Goal: Task Accomplishment & Management: Complete application form

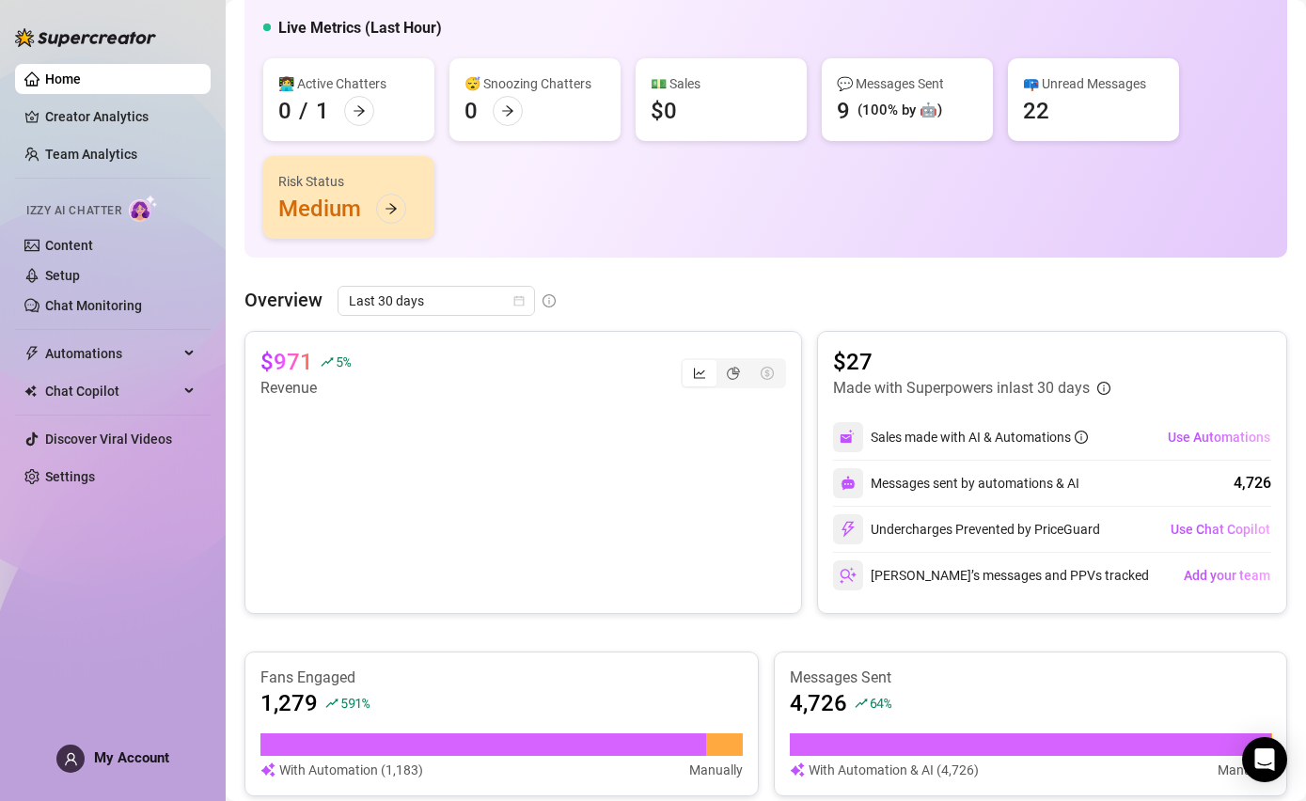
scroll to position [148, 0]
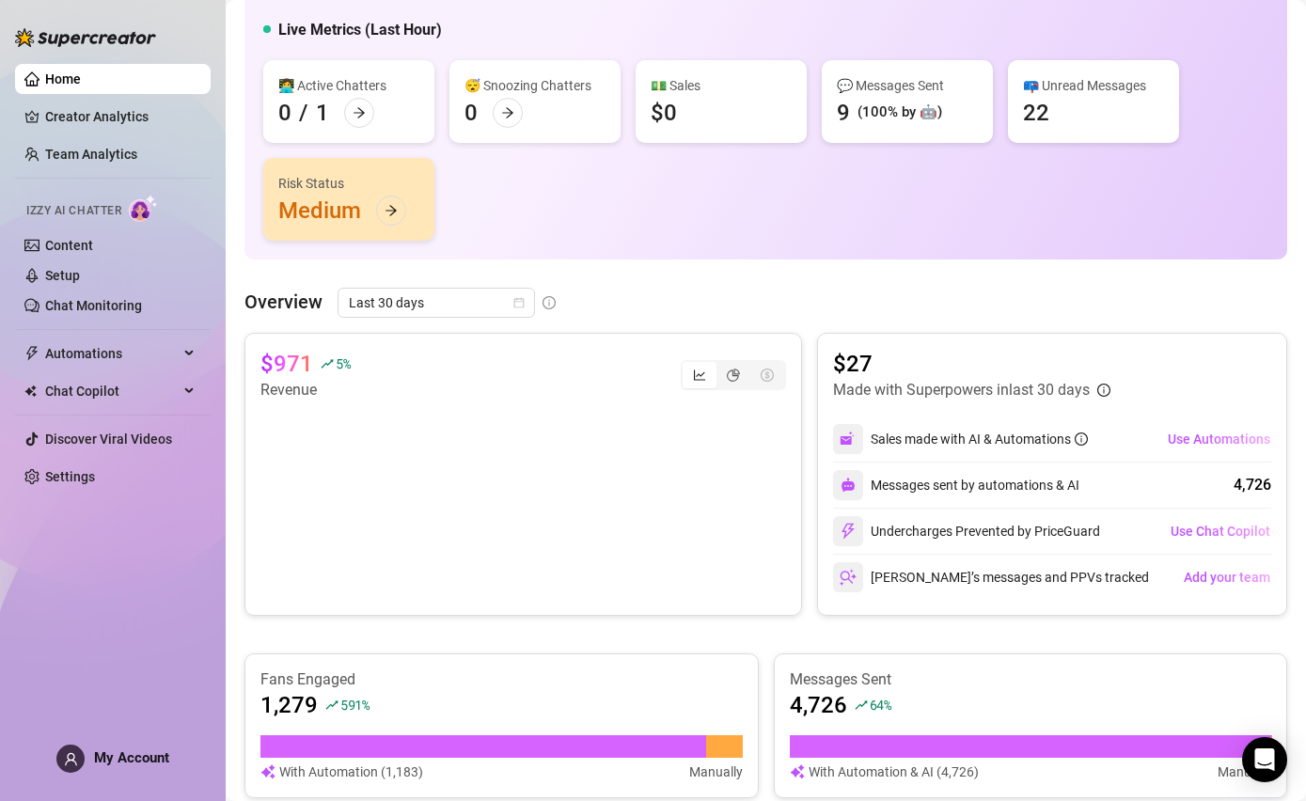
click at [93, 238] on link "Content" at bounding box center [69, 245] width 48 height 15
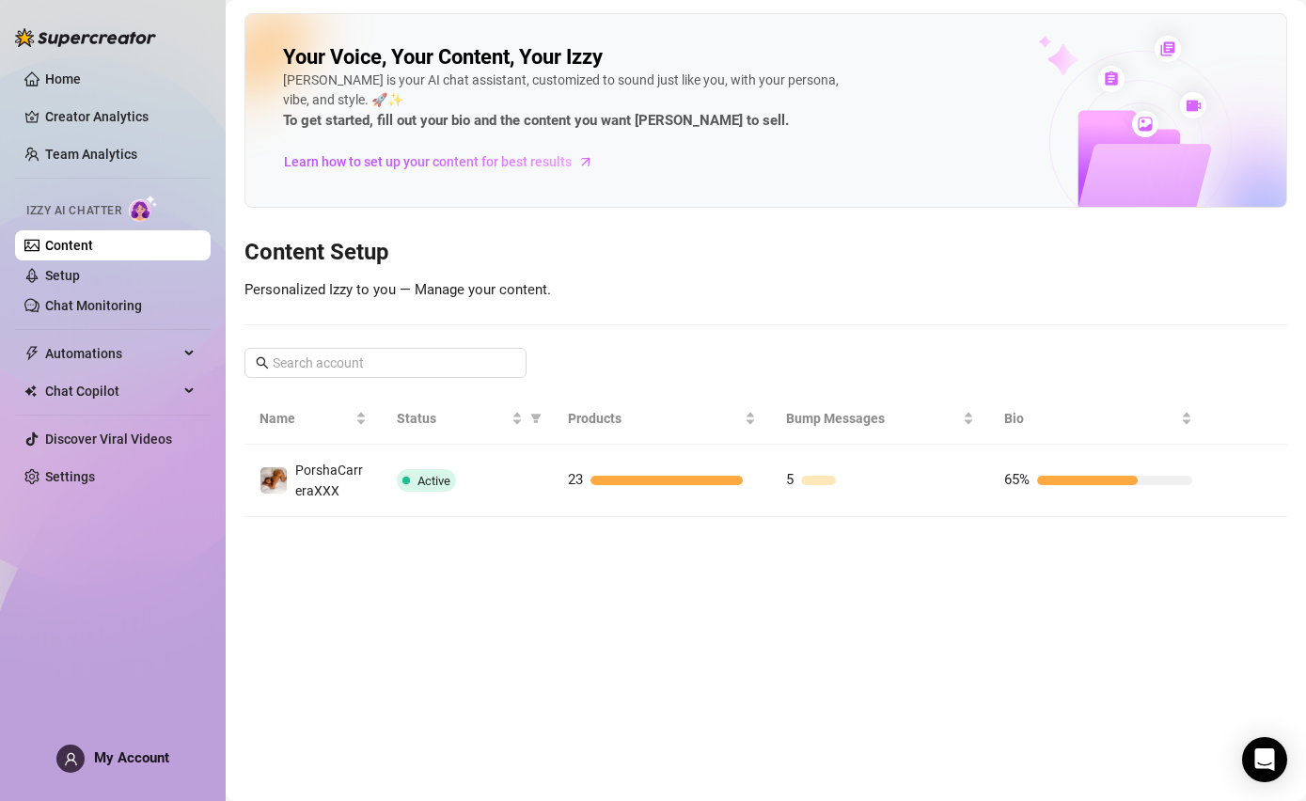
click at [80, 278] on link "Setup" at bounding box center [62, 275] width 35 height 15
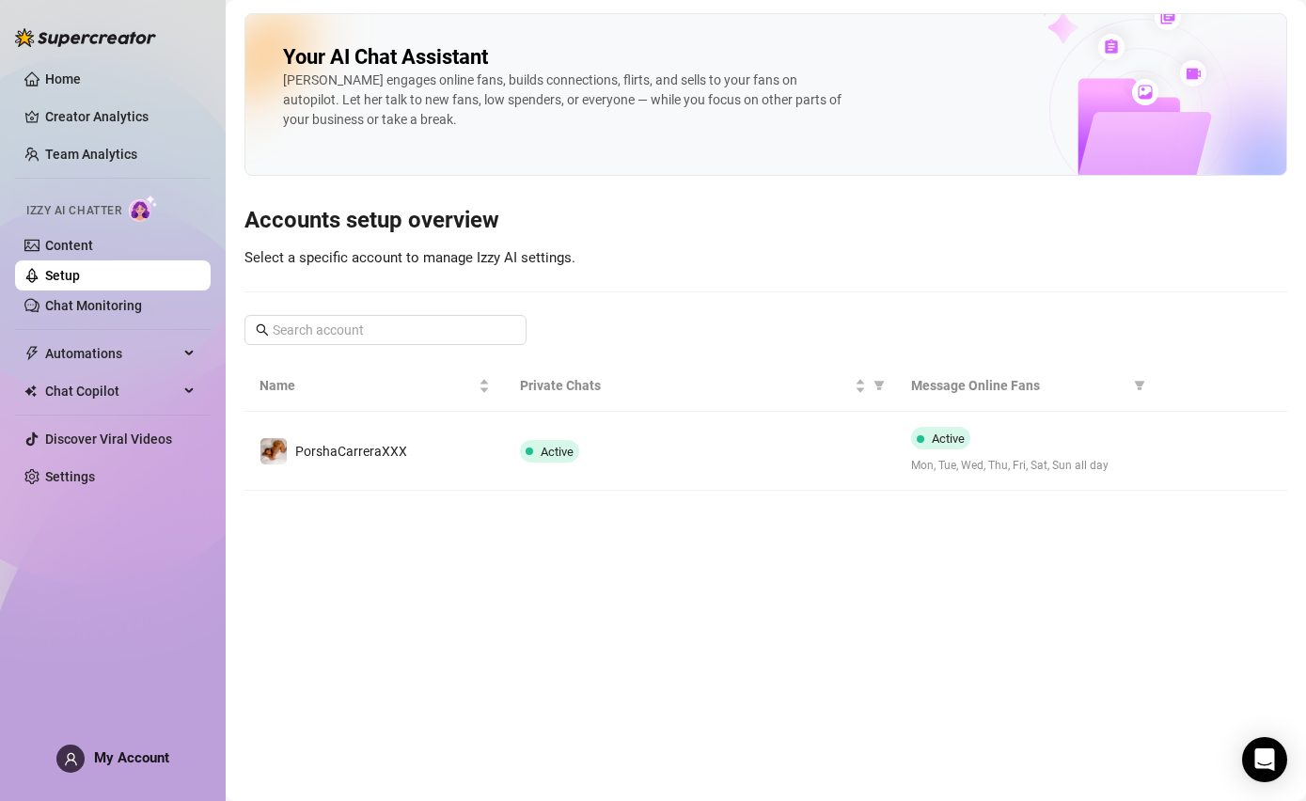
click at [93, 111] on link "Creator Analytics" at bounding box center [120, 117] width 150 height 30
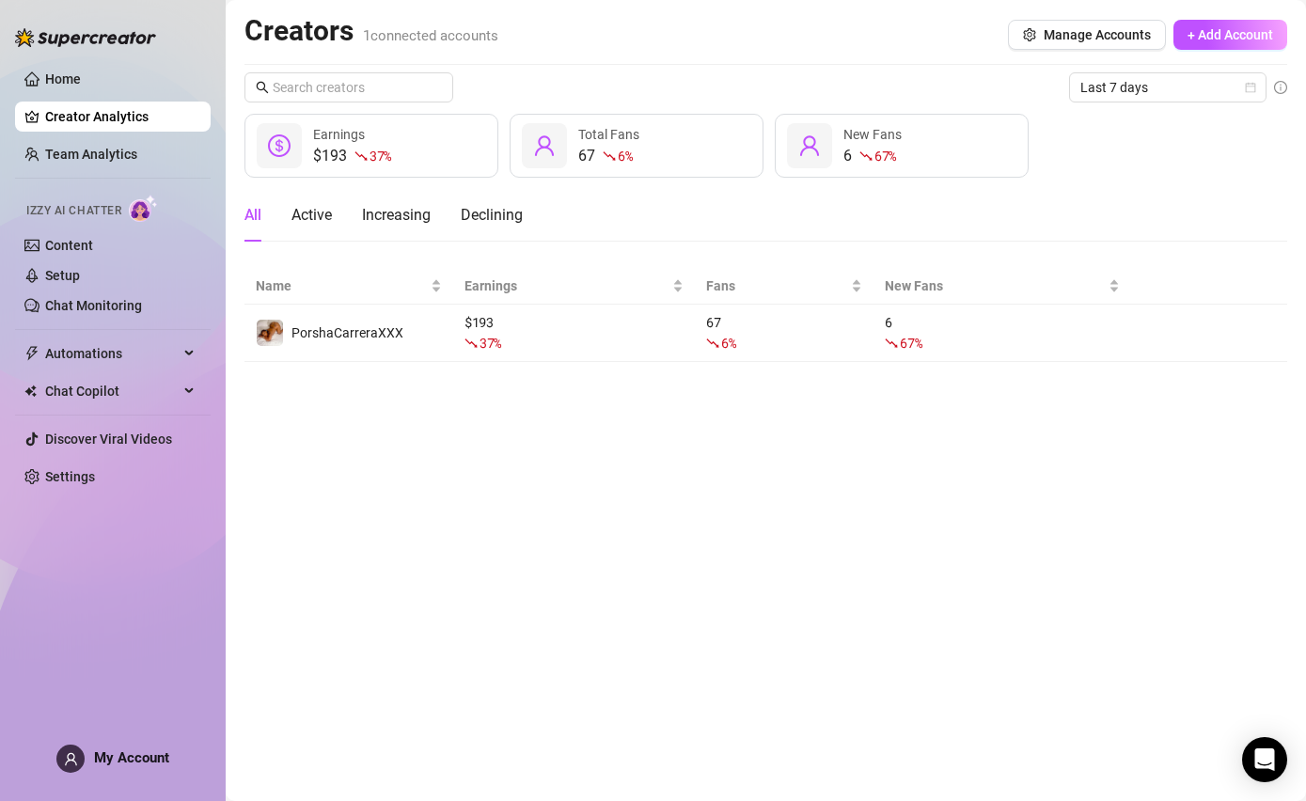
click at [93, 243] on link "Content" at bounding box center [69, 245] width 48 height 15
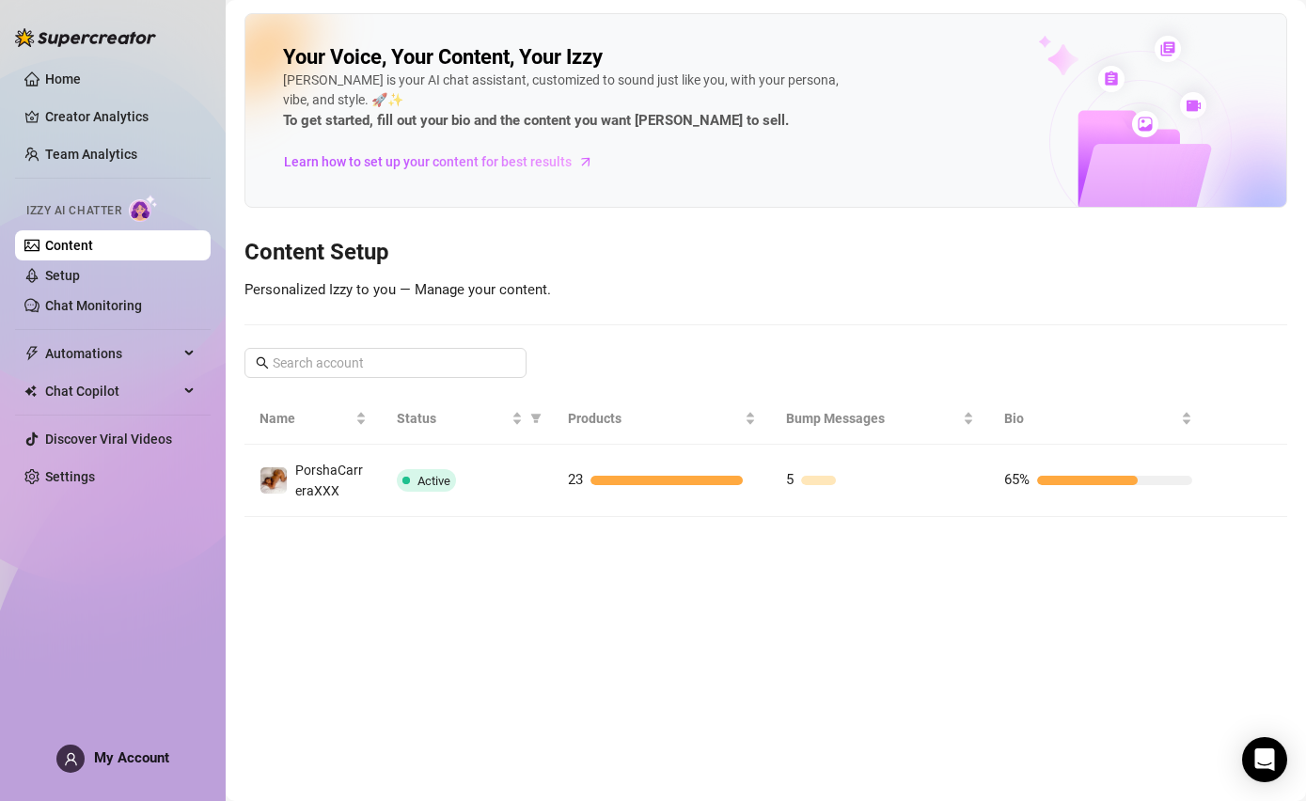
click at [1245, 473] on button "button" at bounding box center [1237, 480] width 30 height 30
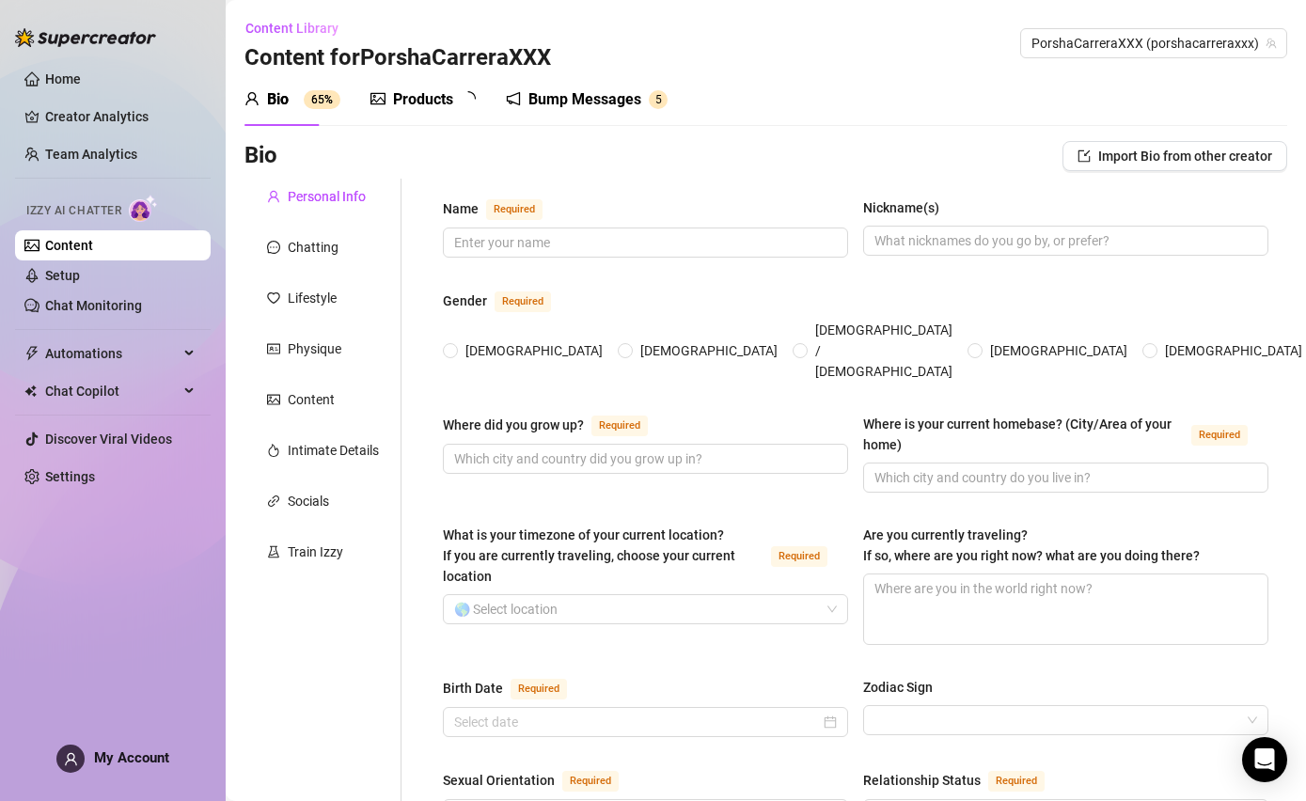
type input "[PERSON_NAME] xxx, mouthHugs"
type input "p, [PERSON_NAME]"
radio input "true"
type input "[GEOGRAPHIC_DATA]"
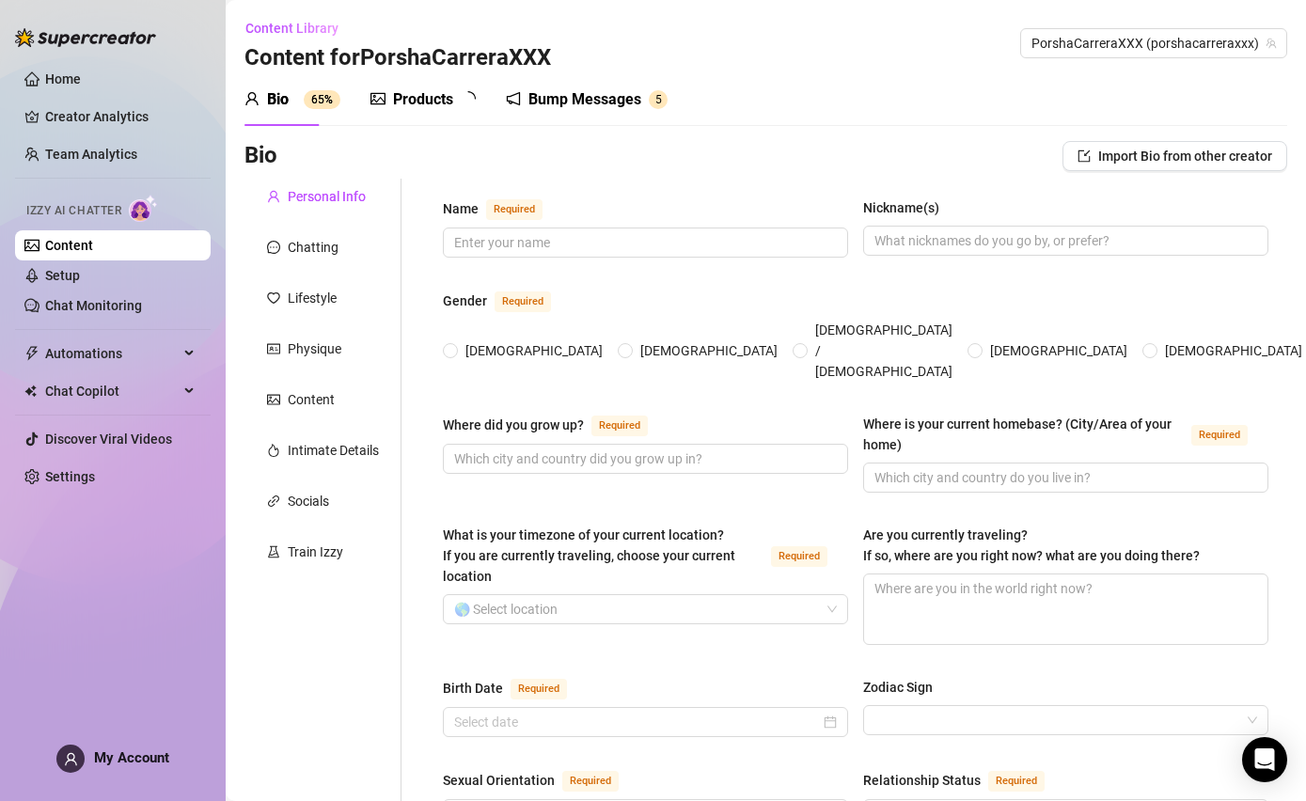
type input "[DATE]"
type input "[DEMOGRAPHIC_DATA] for sure. I love pussy and cock"
type input "in a relationship with all my fans"
type input "college"
type textarea "My goals is to provide my fans with good quality nasty porn videos"
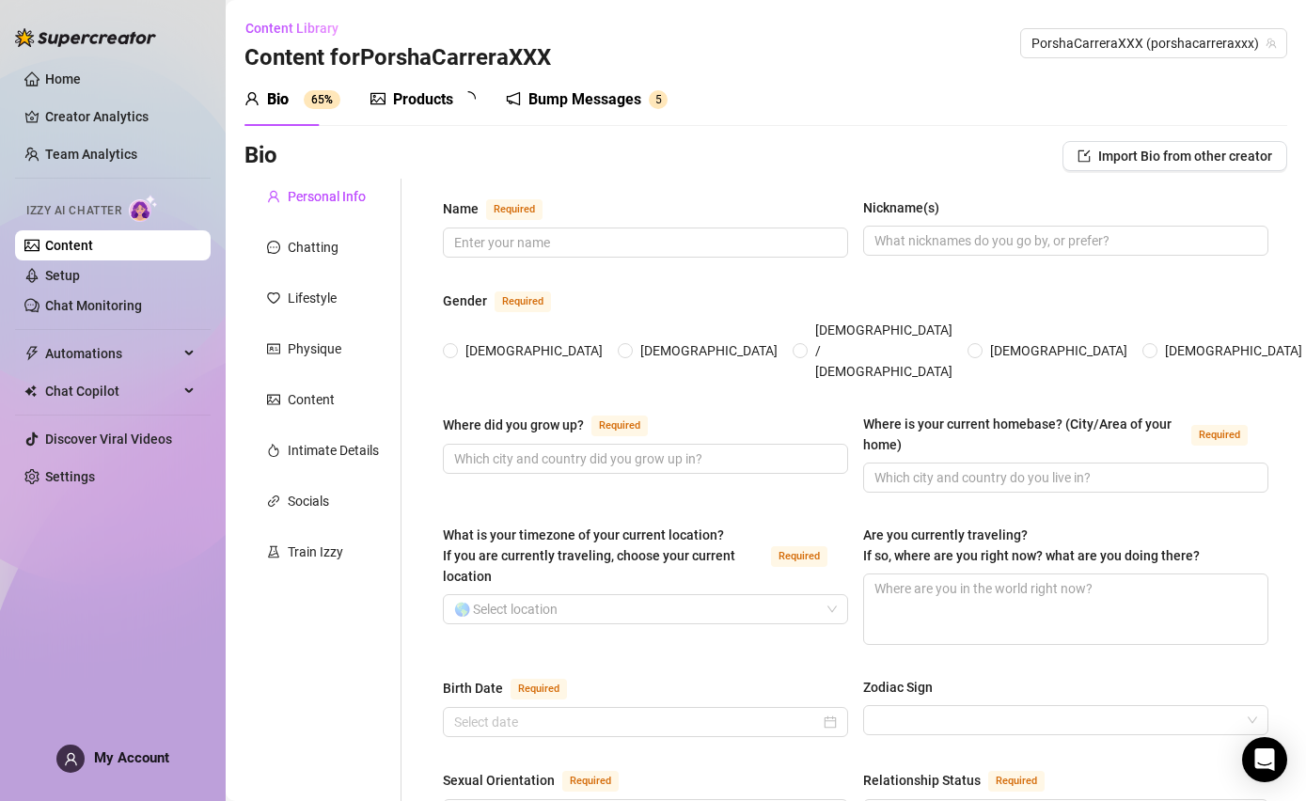
type textarea "I am a black main stream pornstar in her milf years. I am coming for all I can …"
type textarea "I love talking about life and nature. I love talking about traveling all over t…"
type input "lol"
type input "luv, chill, babe, mouth hug, pussy, cock"
type input "💦💯❤️🏆👠👝🌊💧🌞⭐👅👄😎🤩😍🥰😇"
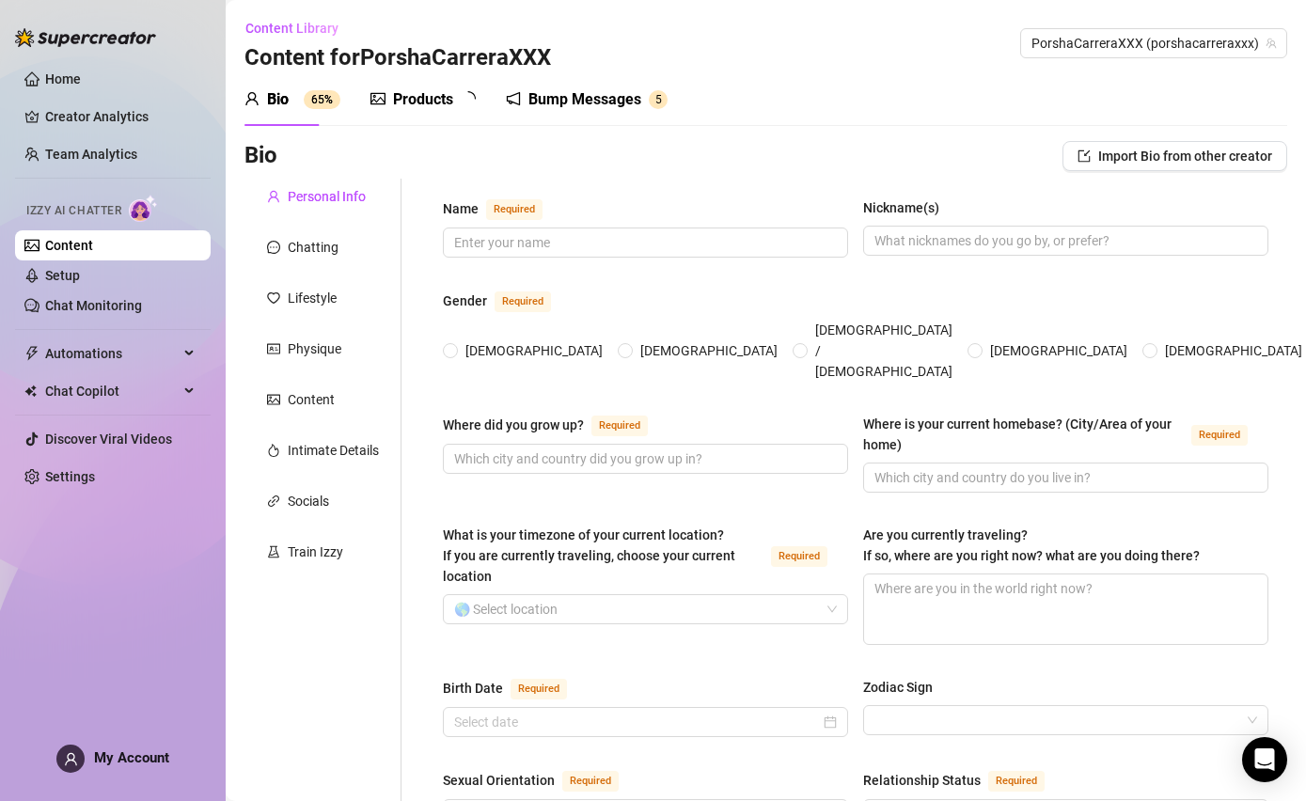
type input "like we been freinds for a while"
type input "my luv, baby, king, lover,"
type input "meetups address location"
type textarea "babe i wouldnt fake you out! Lets do a custom video so I can show you its me wi…"
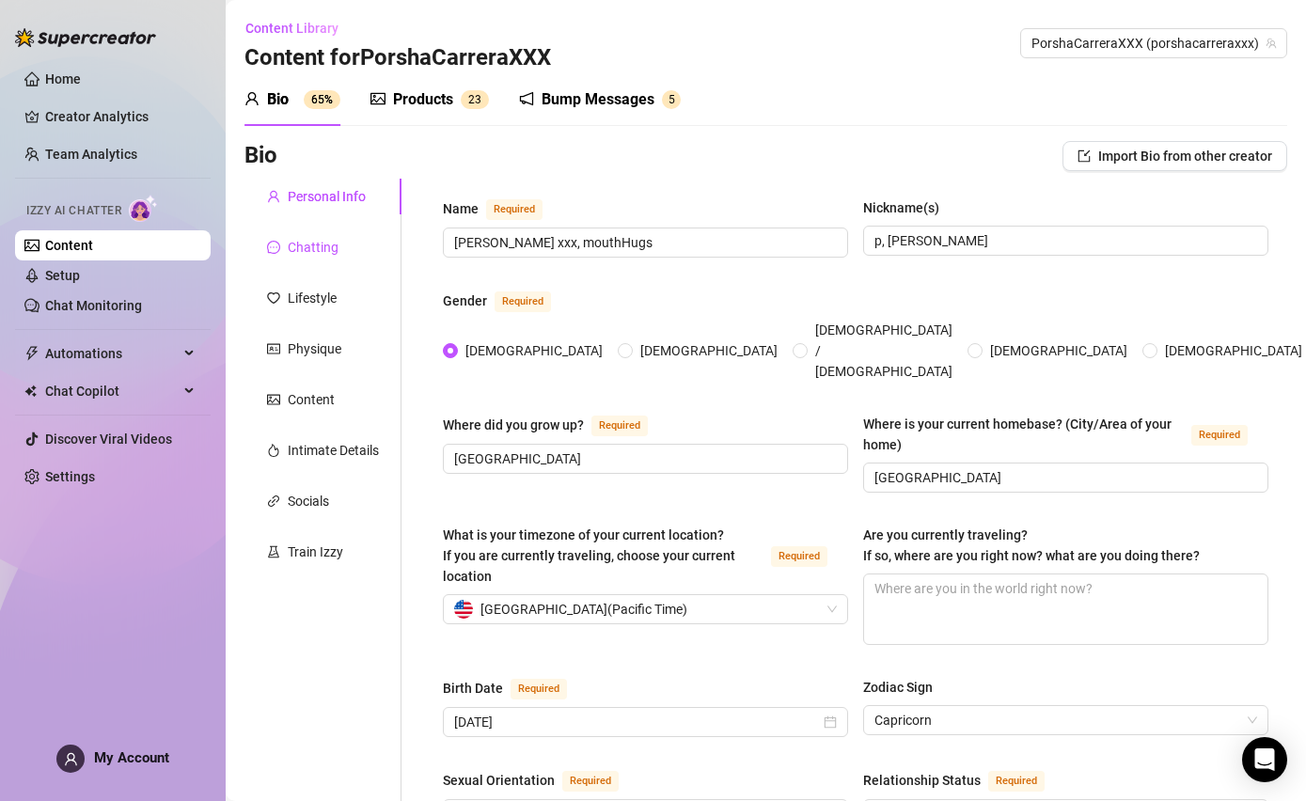
click at [334, 254] on div "Chatting" at bounding box center [313, 247] width 51 height 21
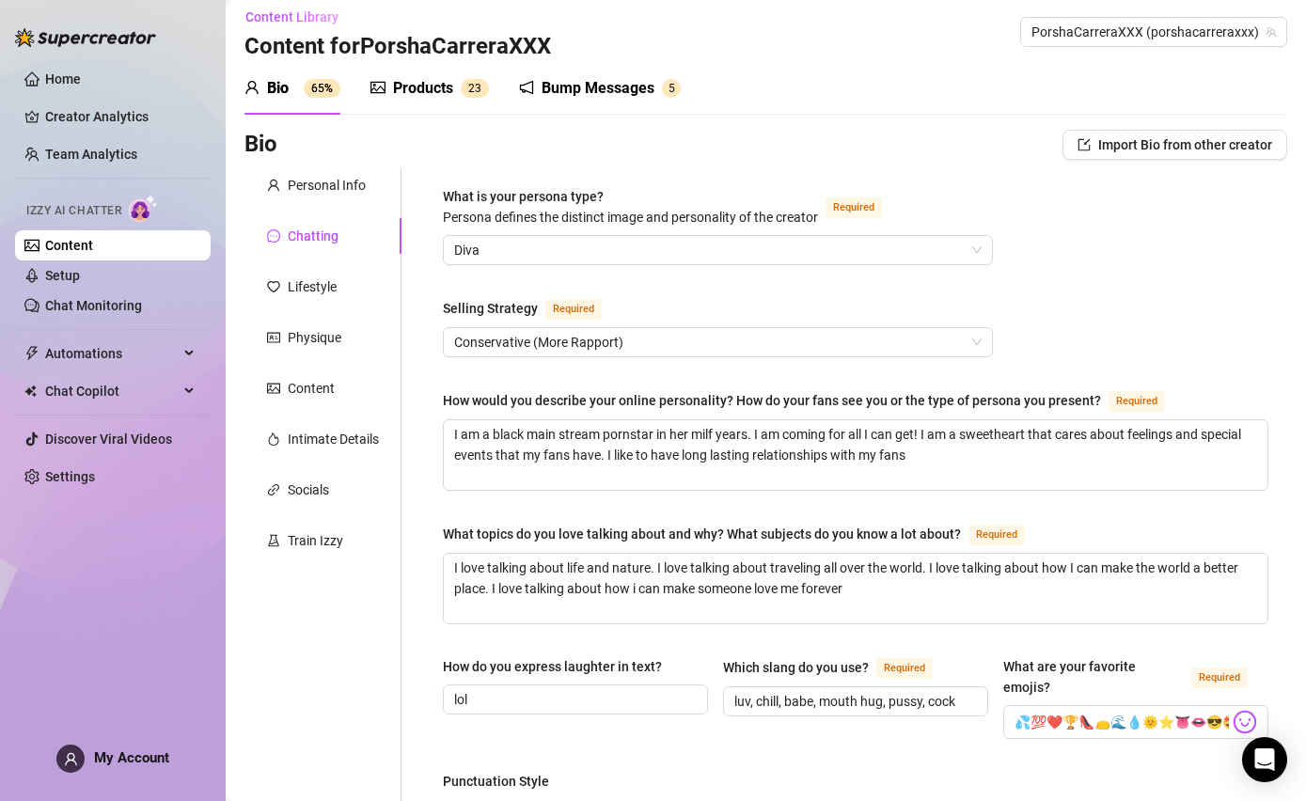
scroll to position [36, 0]
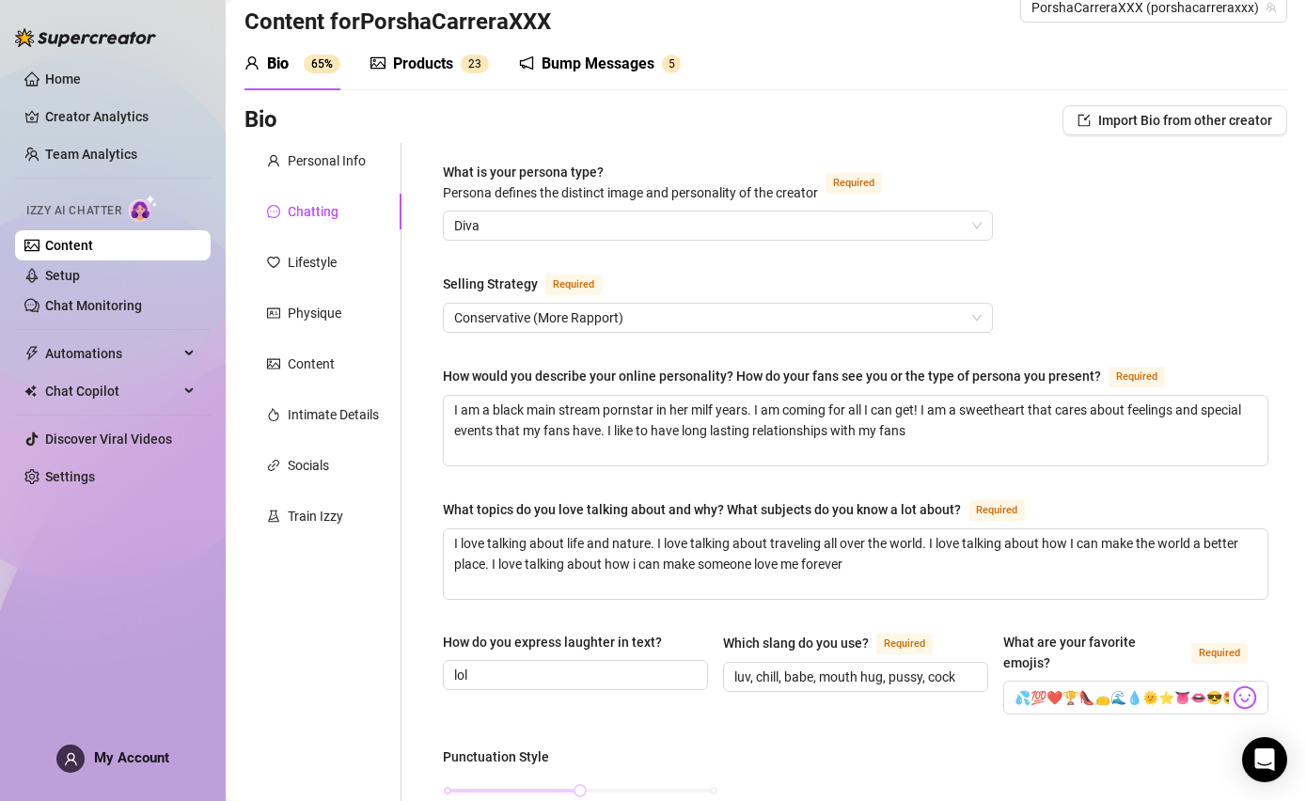
click at [682, 308] on span "Conservative (More Rapport)" at bounding box center [717, 318] width 527 height 28
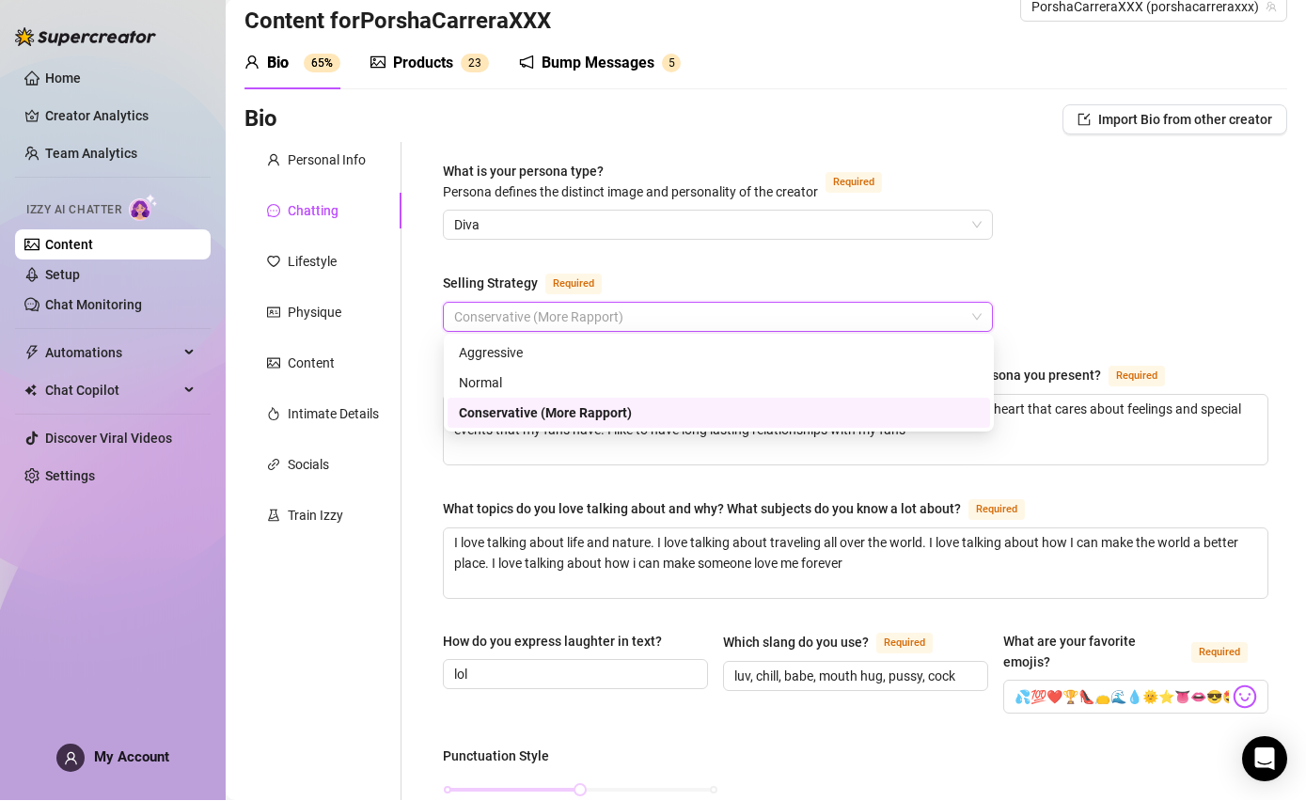
scroll to position [29, 0]
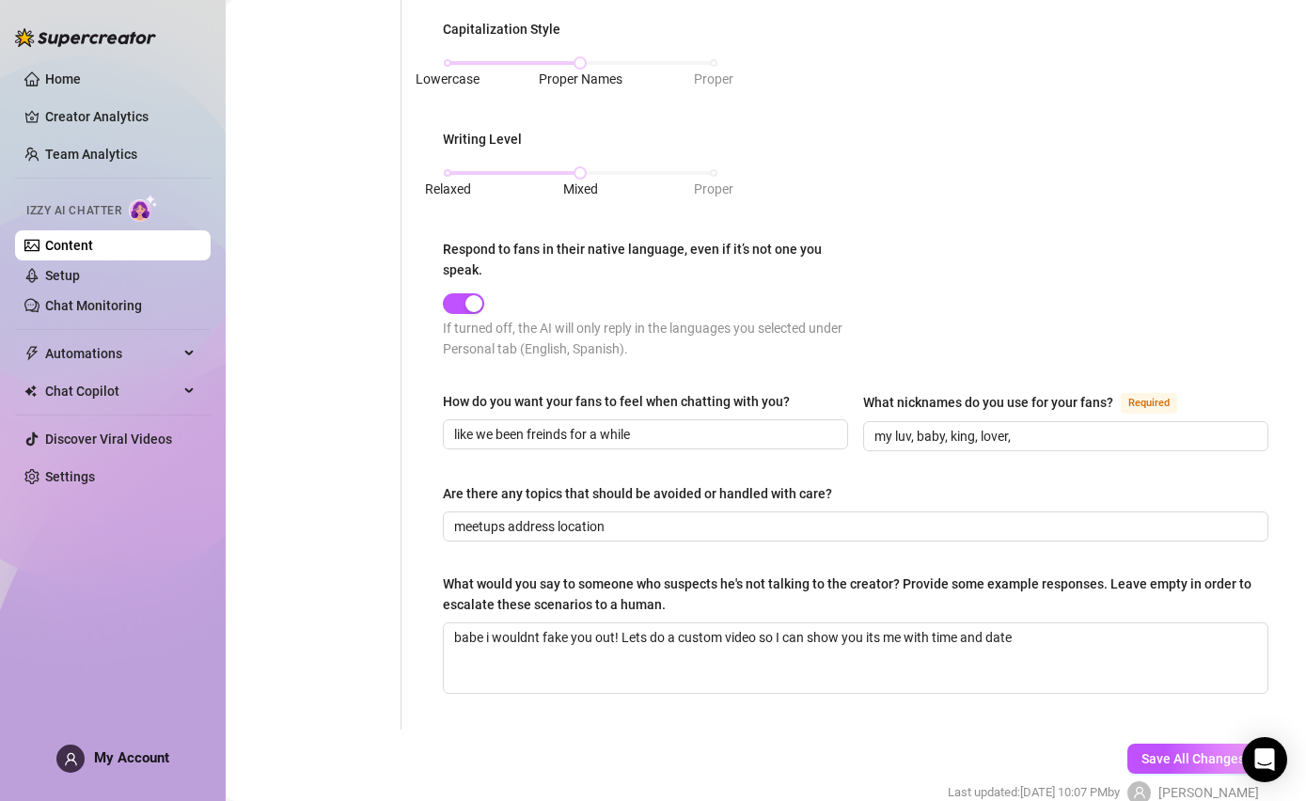
scroll to position [65, 0]
click at [67, 283] on link "Setup" at bounding box center [62, 275] width 35 height 15
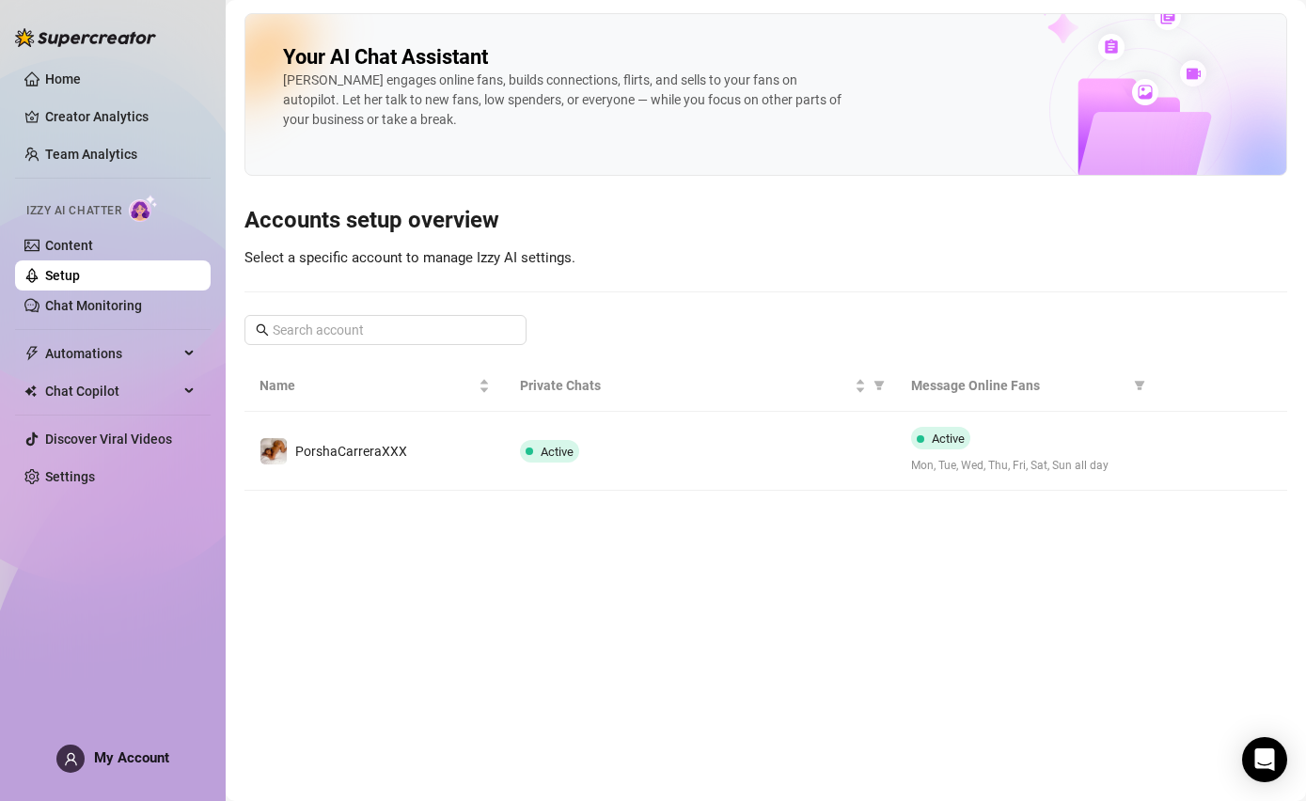
click at [1177, 447] on button "button" at bounding box center [1187, 451] width 30 height 30
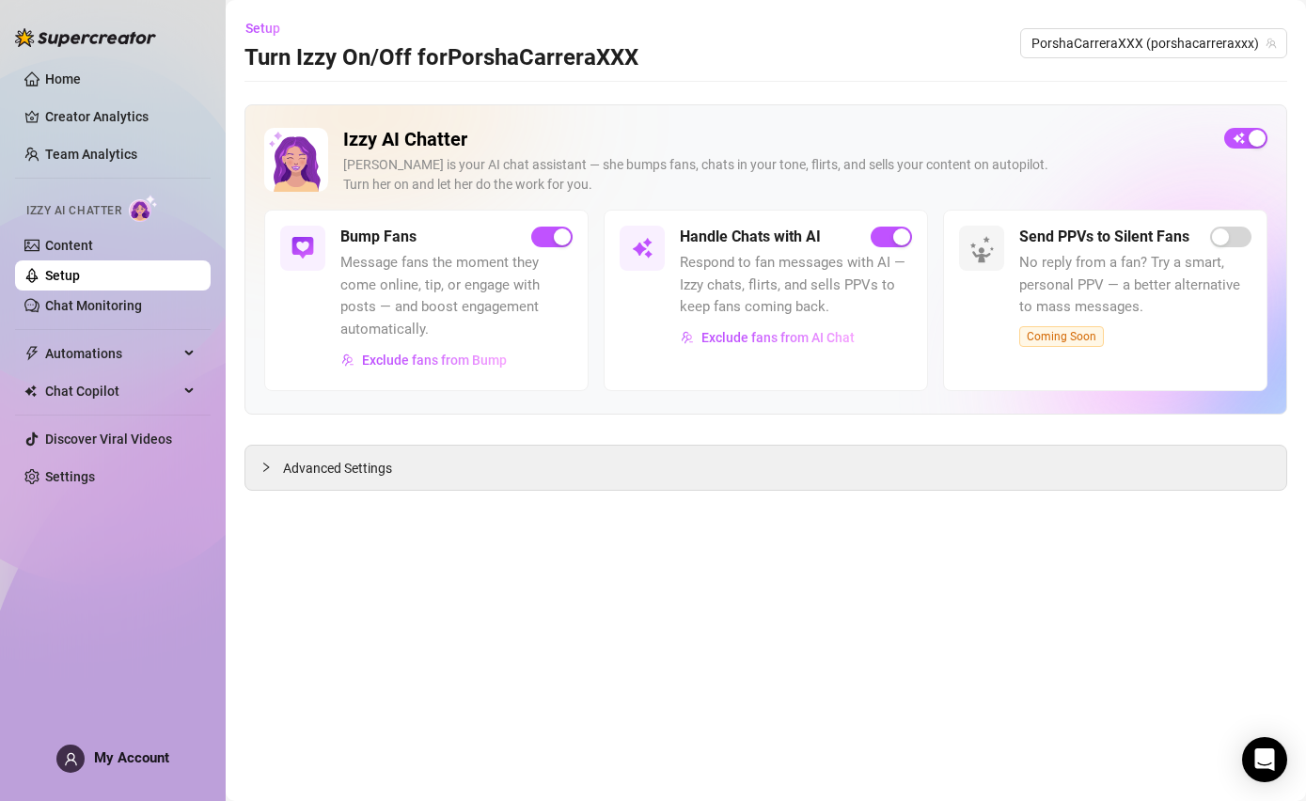
click at [76, 343] on span "Automations" at bounding box center [112, 353] width 134 height 30
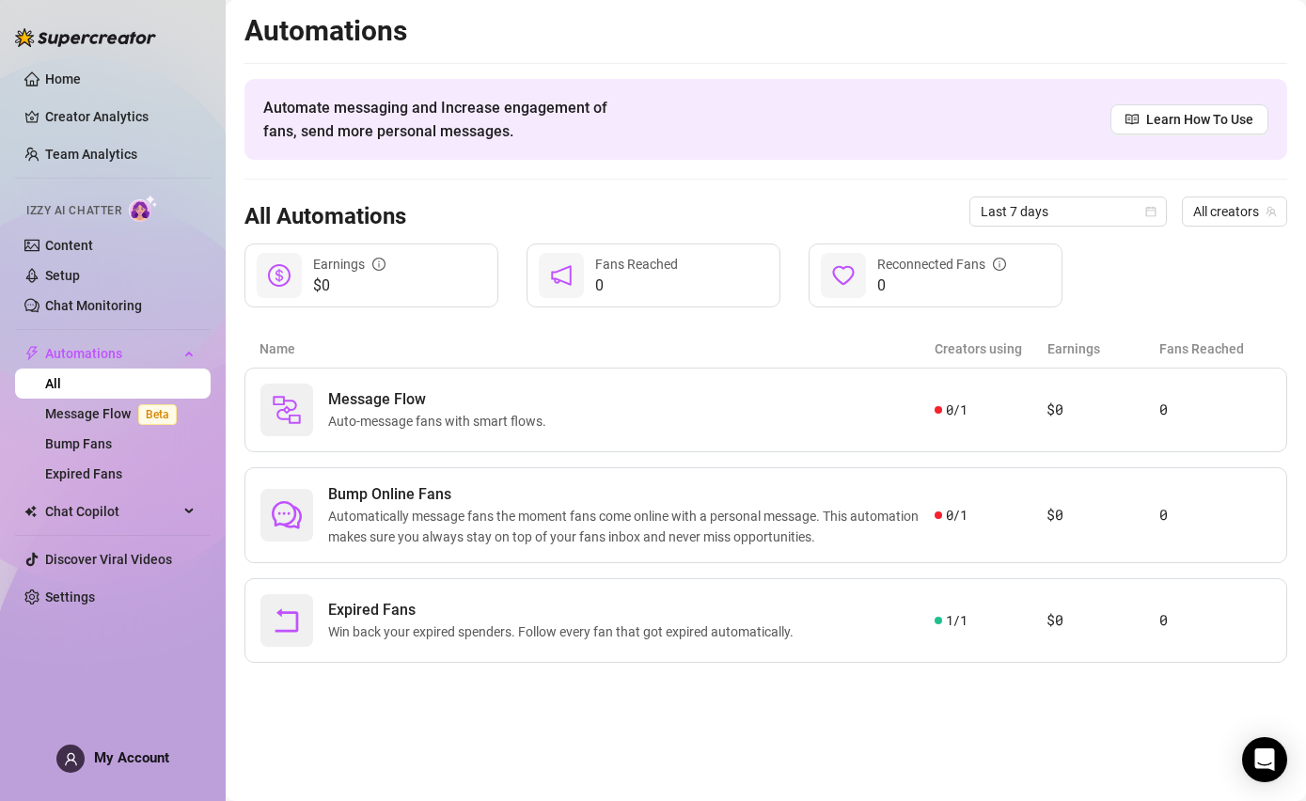
click at [58, 253] on link "Content" at bounding box center [69, 245] width 48 height 15
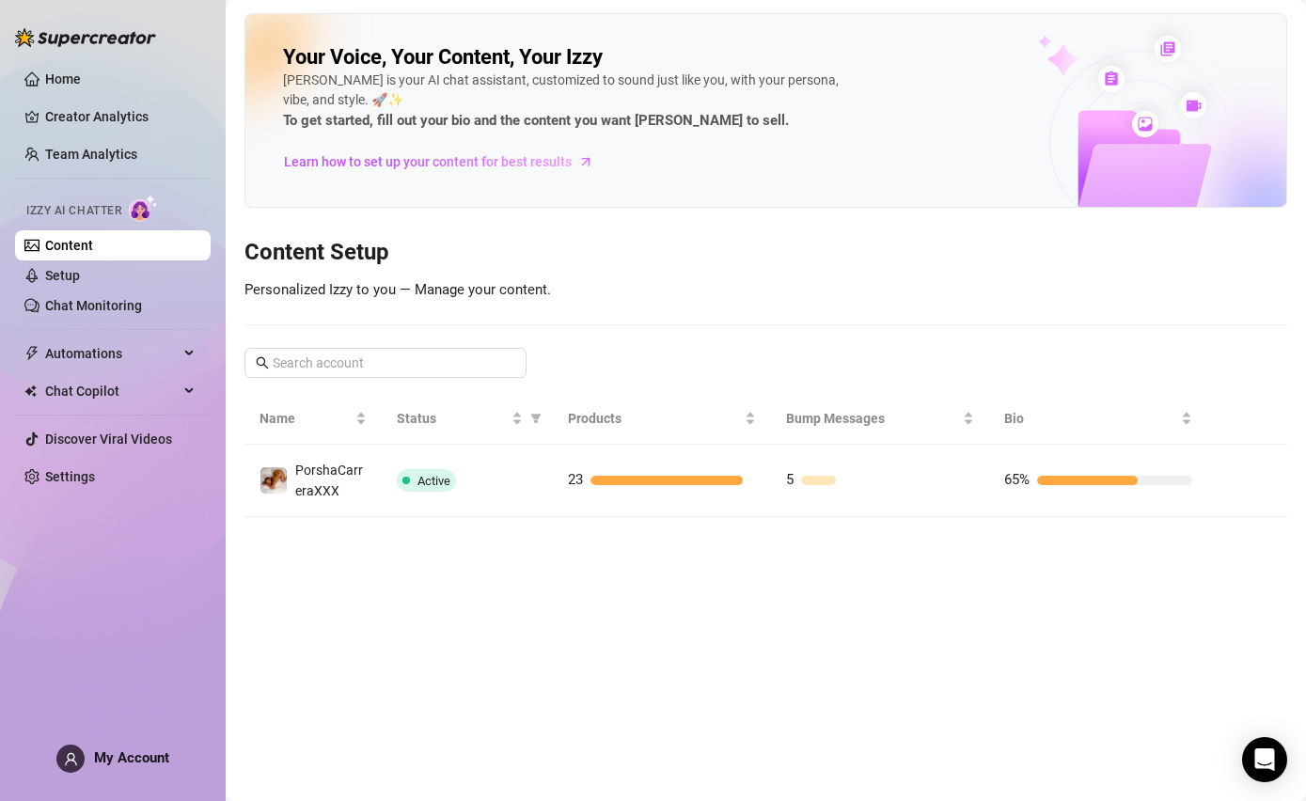
click at [76, 253] on link "Content" at bounding box center [69, 245] width 48 height 15
click at [71, 271] on link "Setup" at bounding box center [62, 275] width 35 height 15
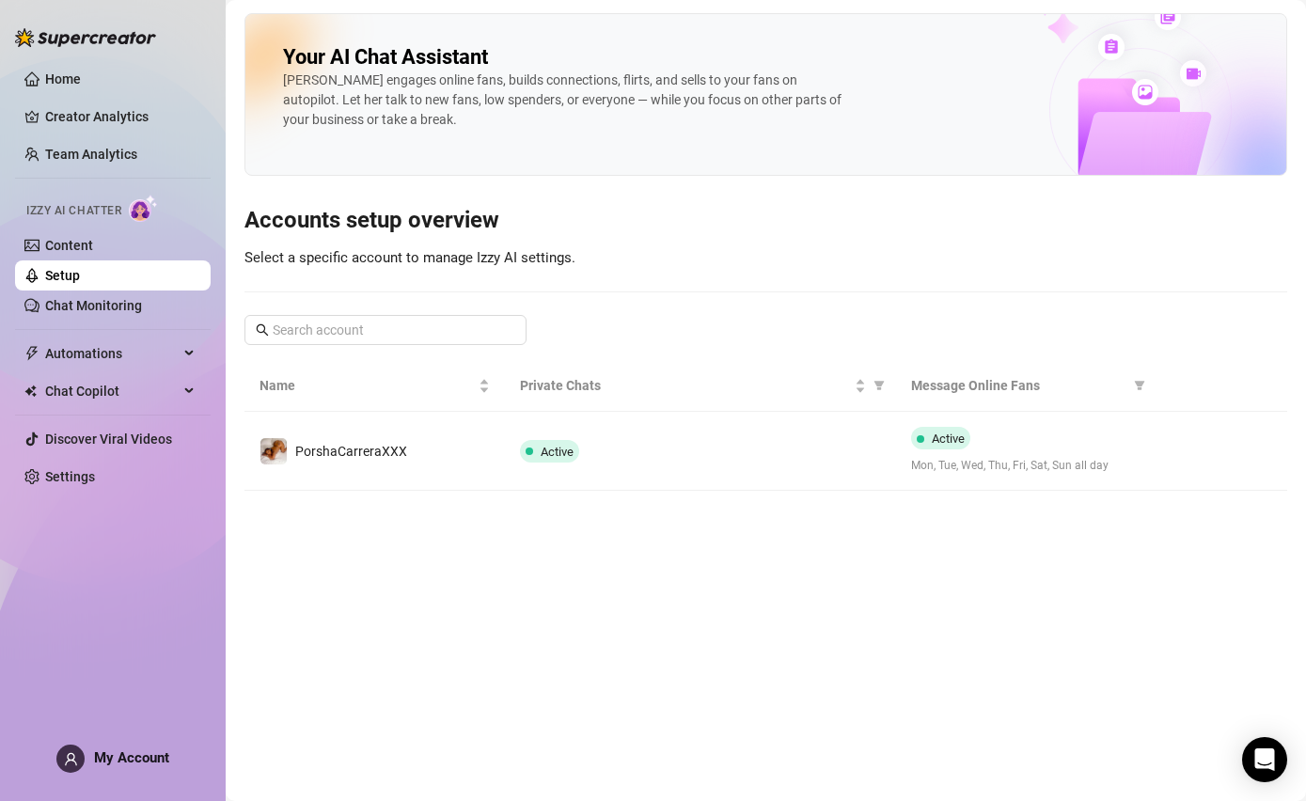
click at [75, 283] on link "Setup" at bounding box center [62, 275] width 35 height 15
click at [79, 313] on link "Chat Monitoring" at bounding box center [93, 305] width 97 height 15
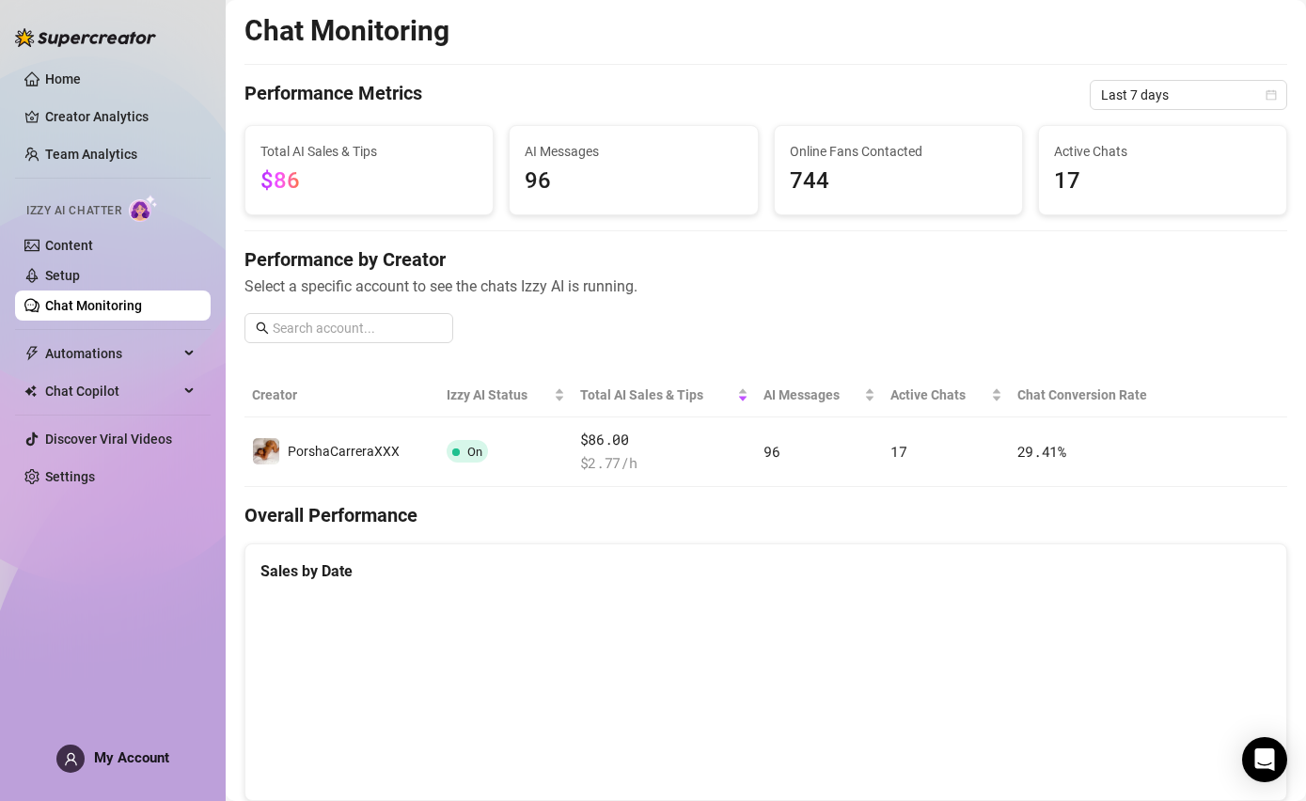
click at [78, 105] on link "Creator Analytics" at bounding box center [120, 117] width 150 height 30
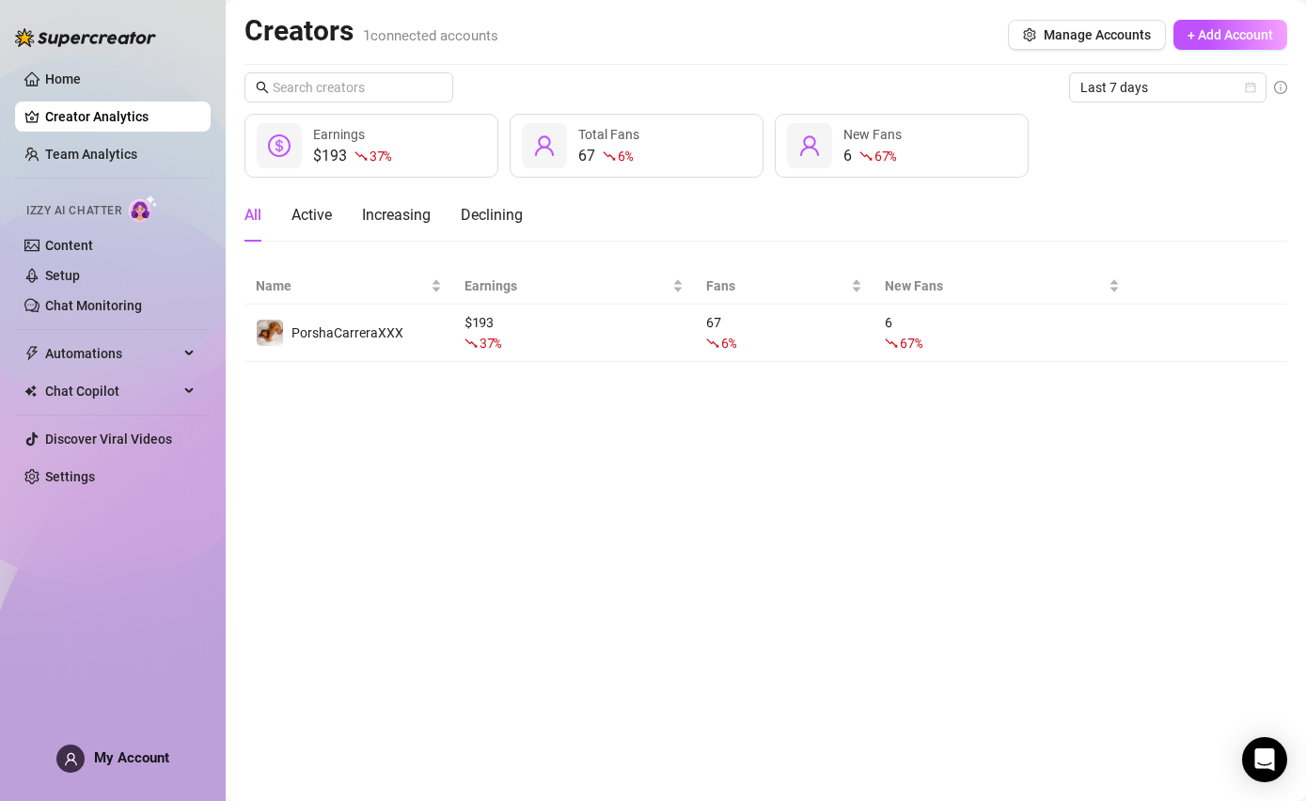
click at [69, 484] on link "Settings" at bounding box center [70, 476] width 50 height 15
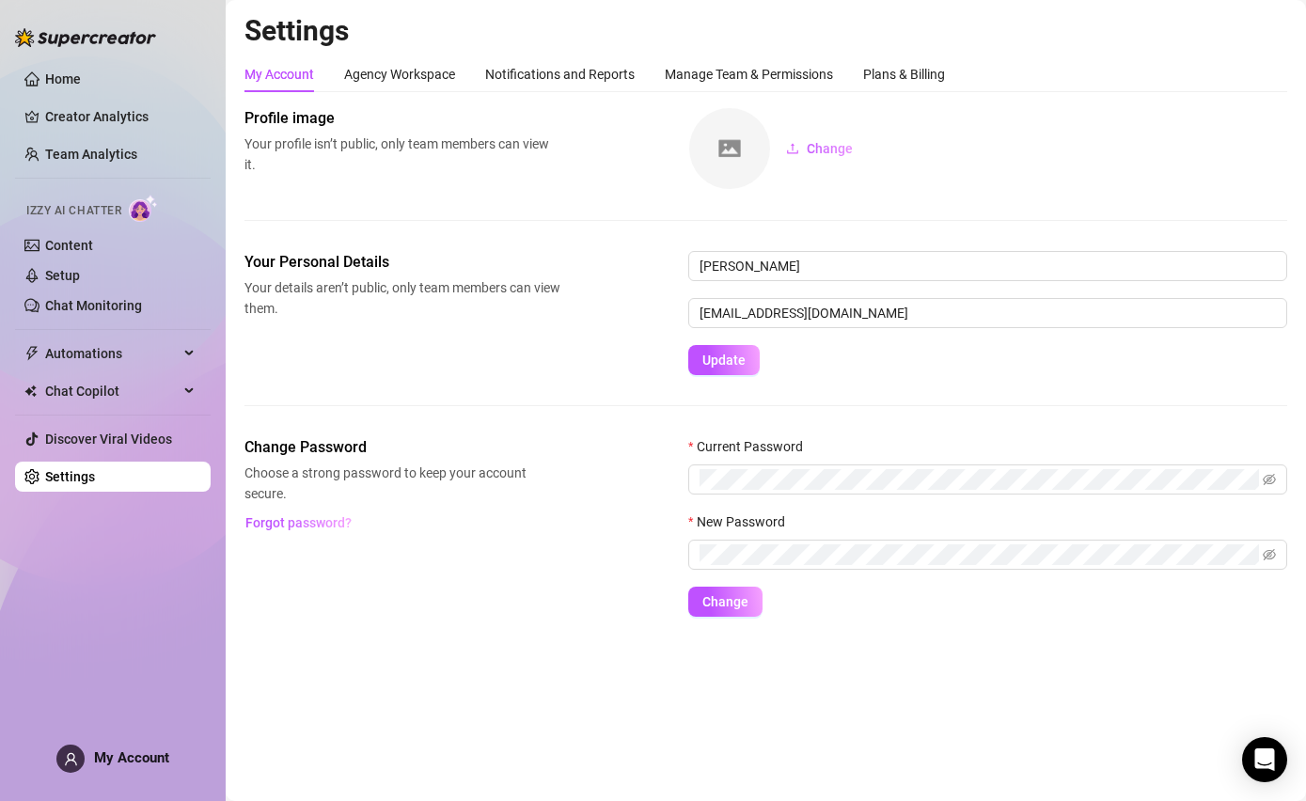
click at [69, 76] on link "Home" at bounding box center [63, 78] width 36 height 15
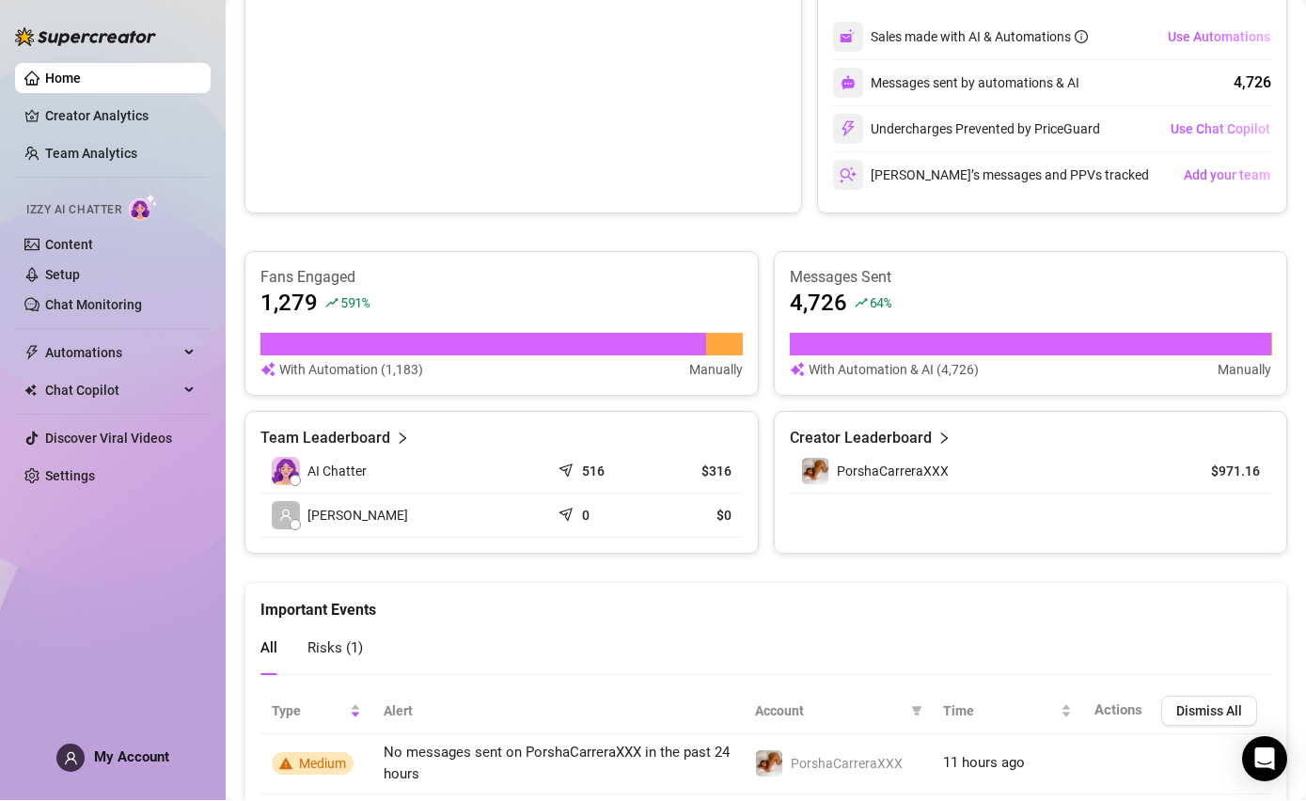
scroll to position [65, 0]
click at [63, 105] on link "Creator Analytics" at bounding box center [120, 117] width 150 height 30
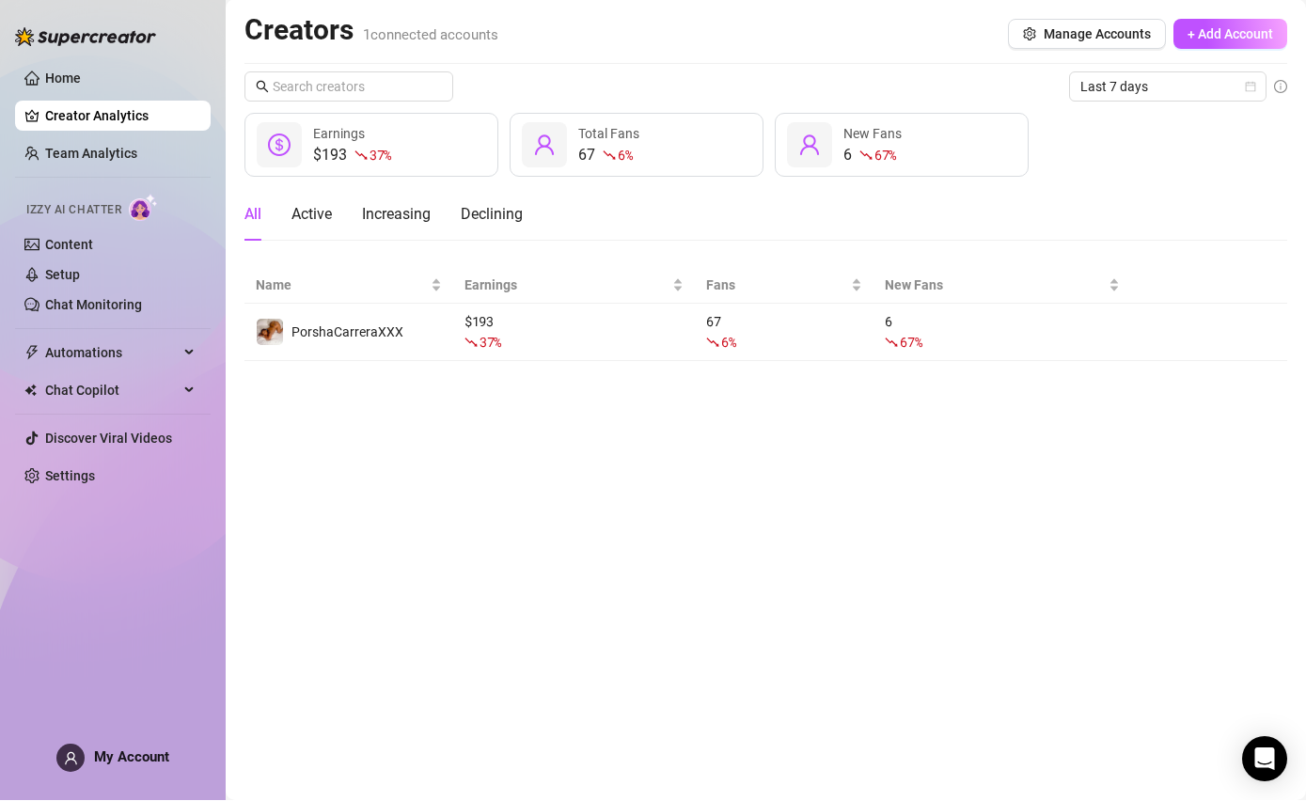
click at [98, 339] on span "Automations" at bounding box center [112, 353] width 134 height 30
